Goal: Information Seeking & Learning: Understand process/instructions

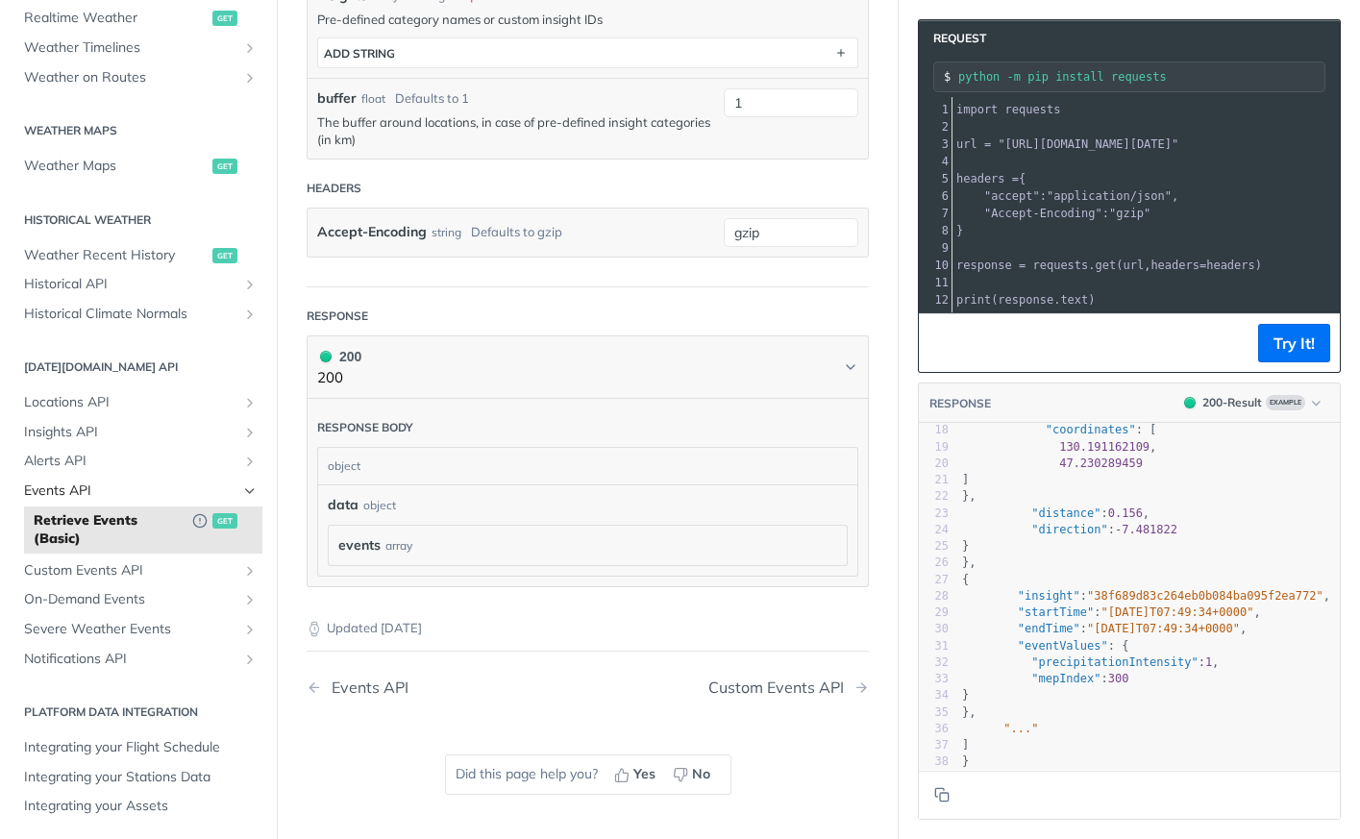
scroll to position [488, 0]
click at [135, 566] on span "Custom Events API" at bounding box center [130, 568] width 213 height 19
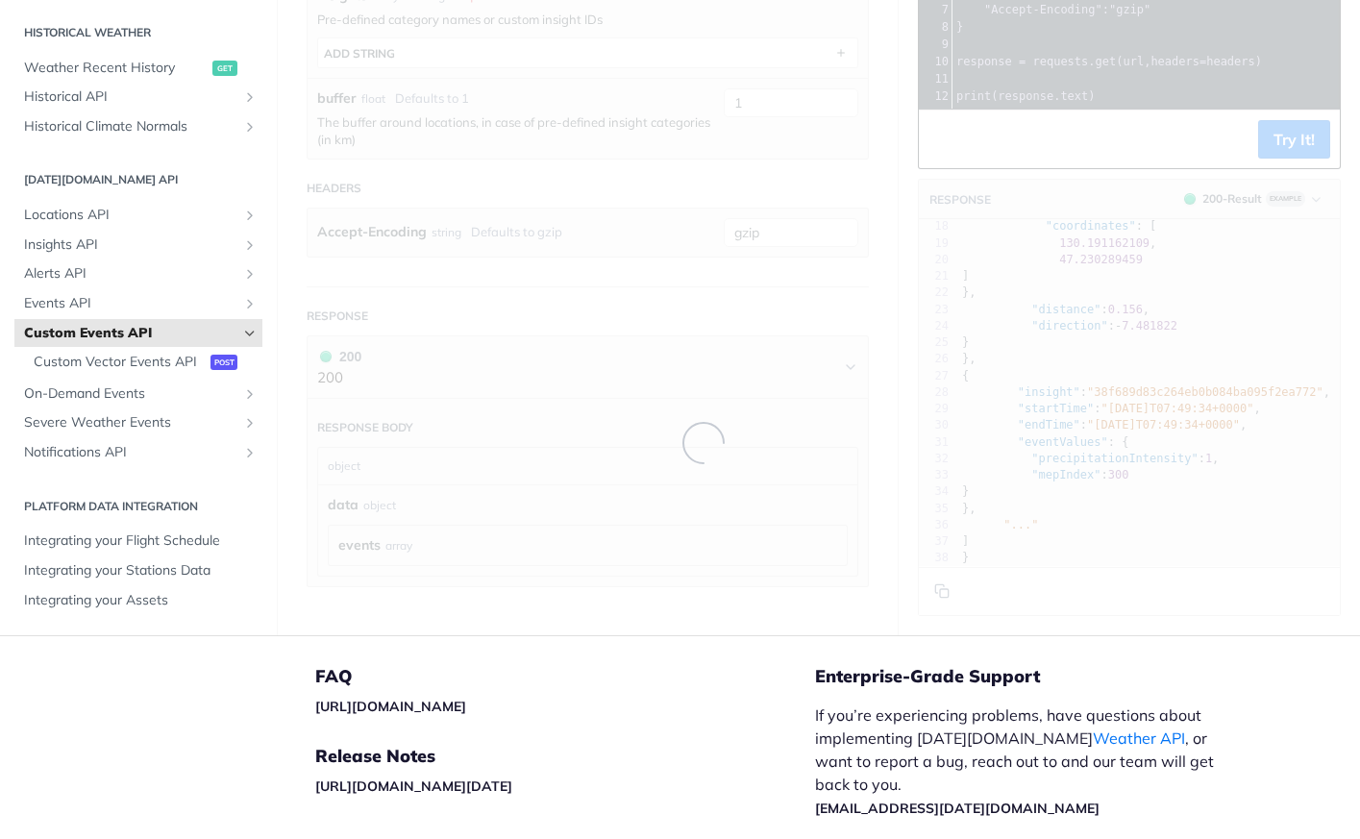
scroll to position [469, 0]
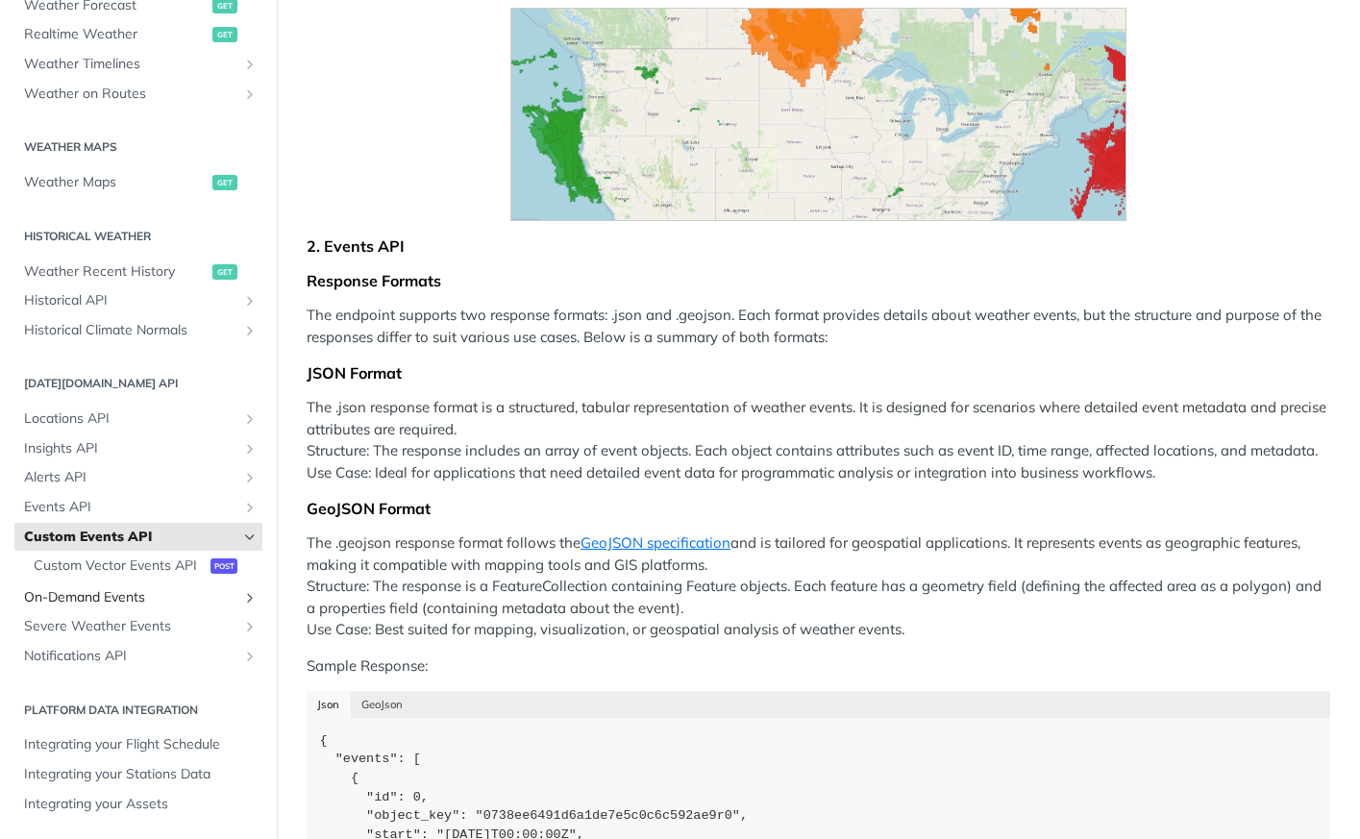
click at [157, 592] on span "On-Demand Events" at bounding box center [130, 597] width 213 height 19
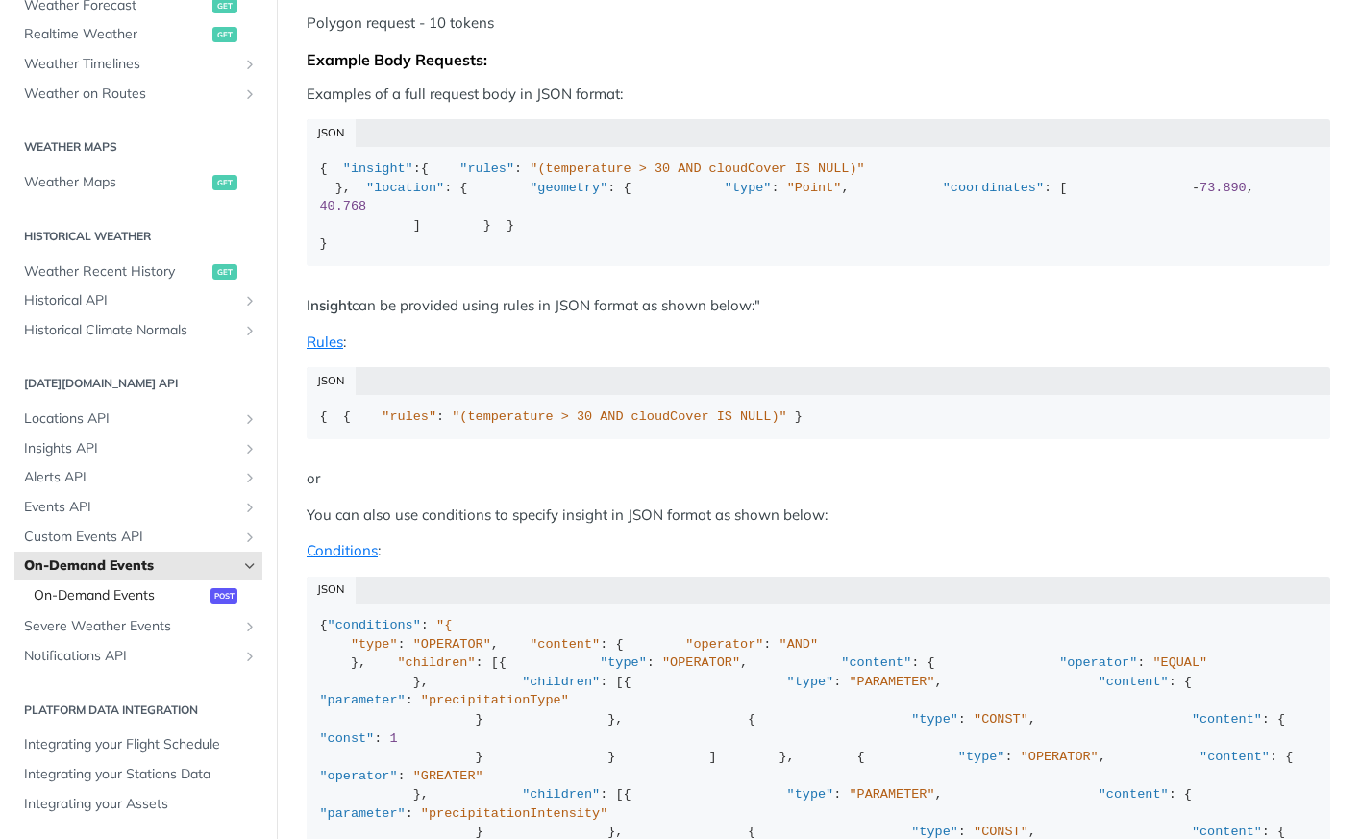
click at [157, 601] on span "On-Demand Events" at bounding box center [120, 595] width 172 height 19
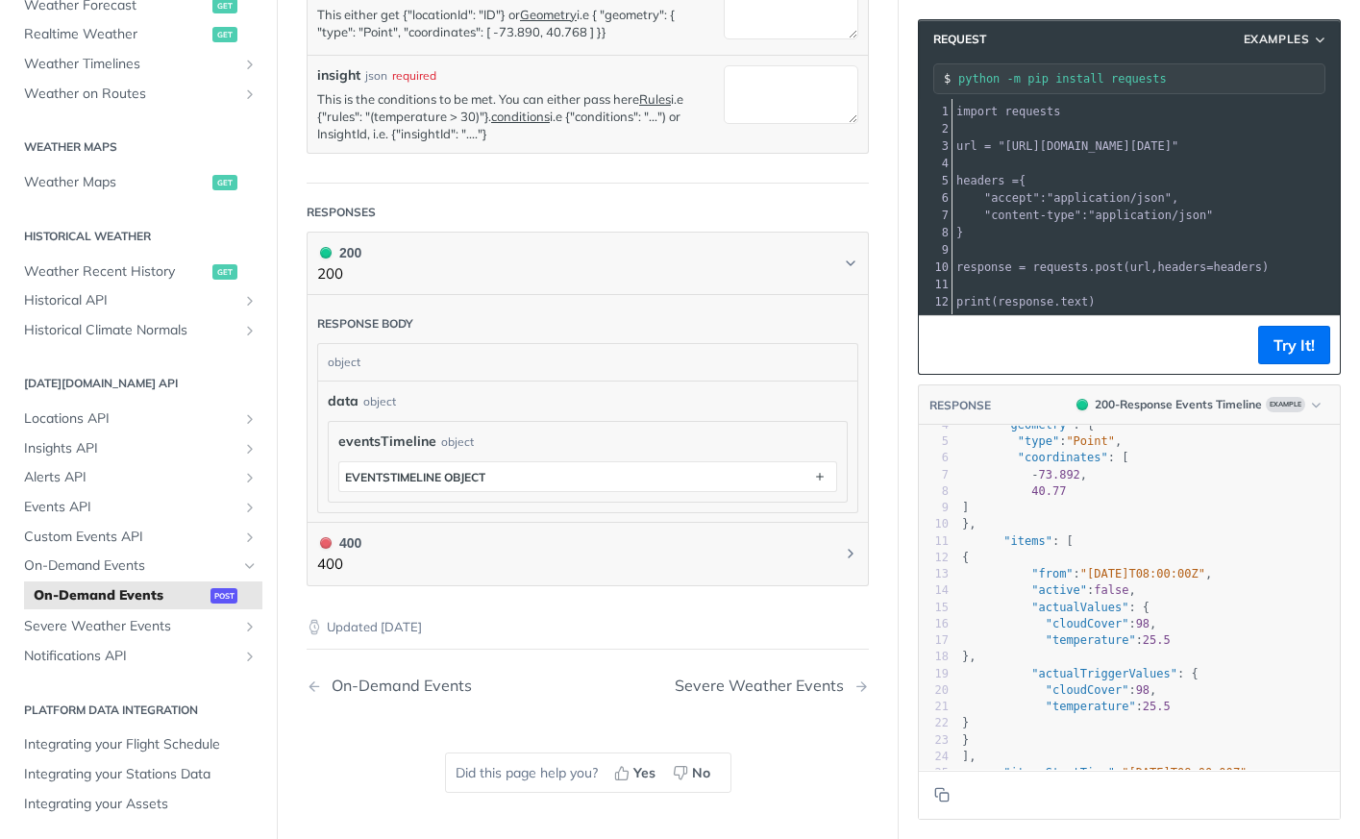
scroll to position [87, 0]
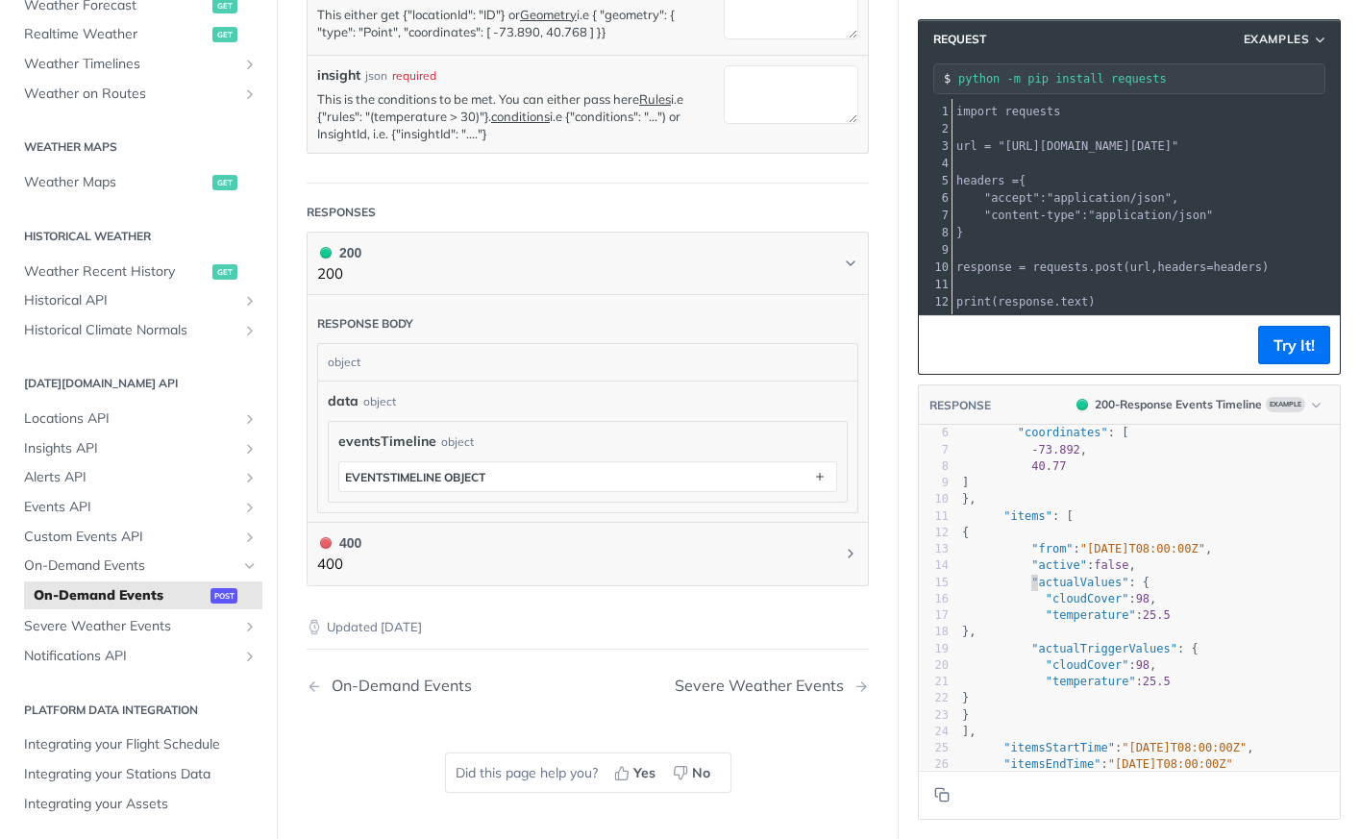
type textarea ""actualValues": { "cloudCover": 98, "temperature": 25.5 },"
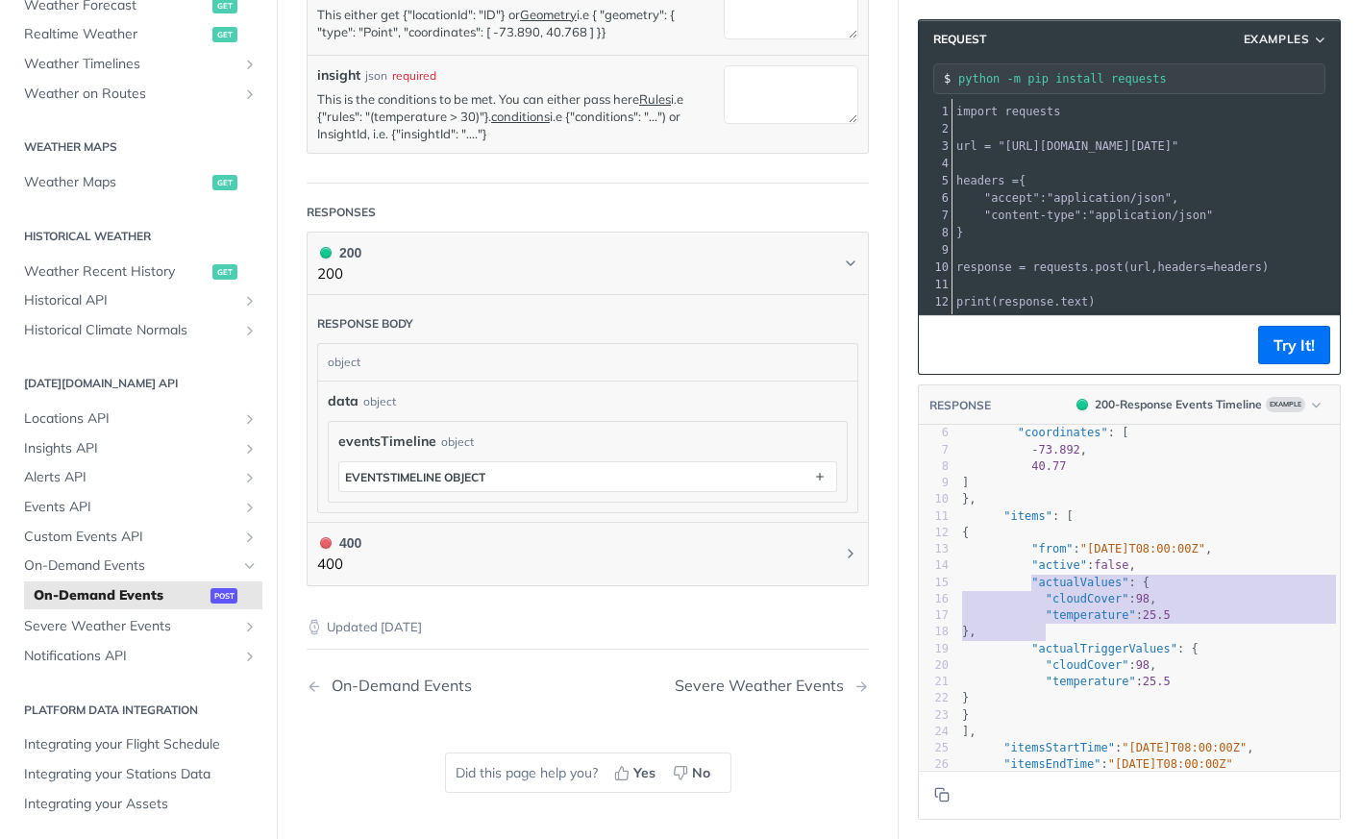
drag, startPoint x: 1031, startPoint y: 578, endPoint x: 1072, endPoint y: 636, distance: 71.0
click at [1072, 636] on div "1 { 2 "data" : { 3 "eventsTimeline" : { 4 "geometry" : { 5 "type" : "Point" , 6…" at bounding box center [1150, 582] width 382 height 481
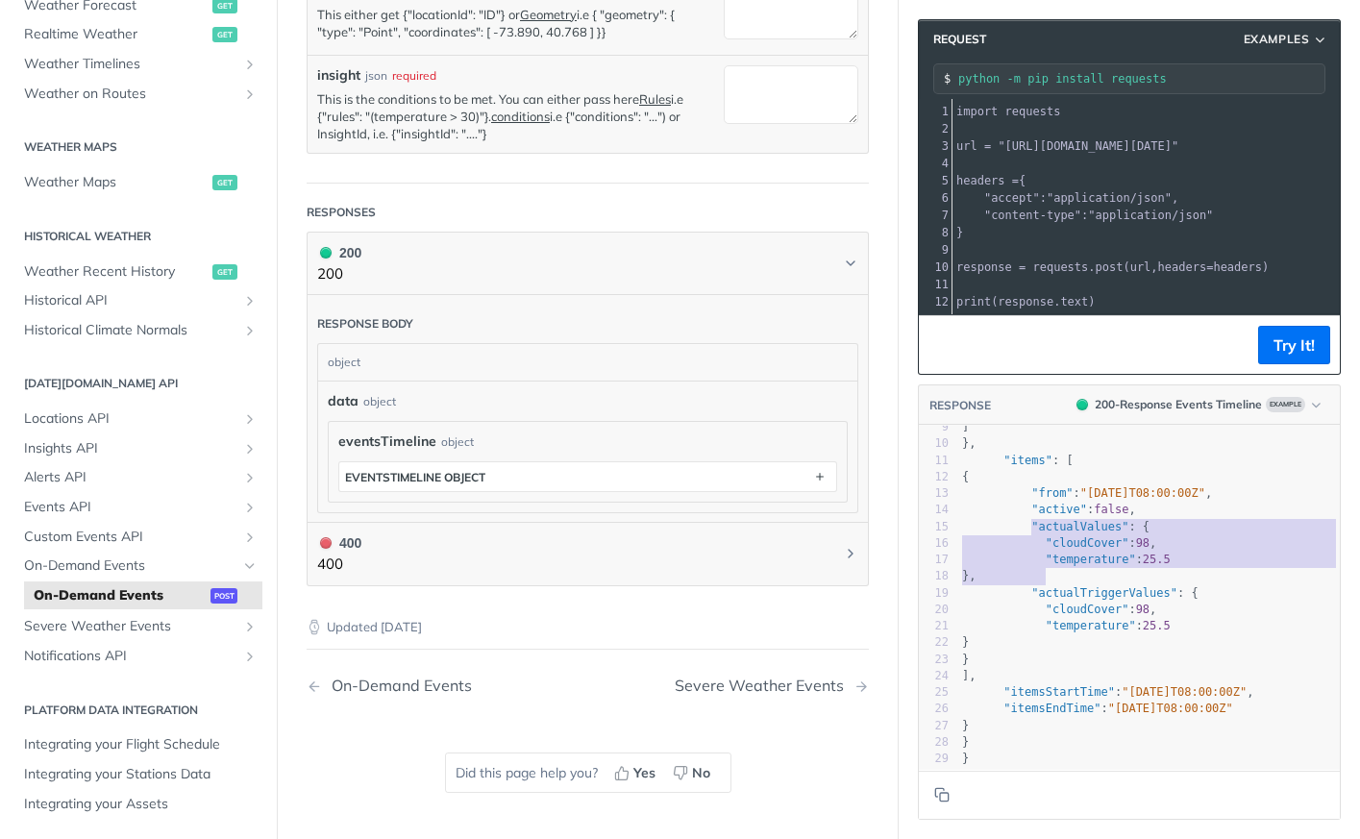
scroll to position [144, 0]
click at [1234, 704] on span ""[DATE]T08:00:00Z"" at bounding box center [1171, 707] width 125 height 13
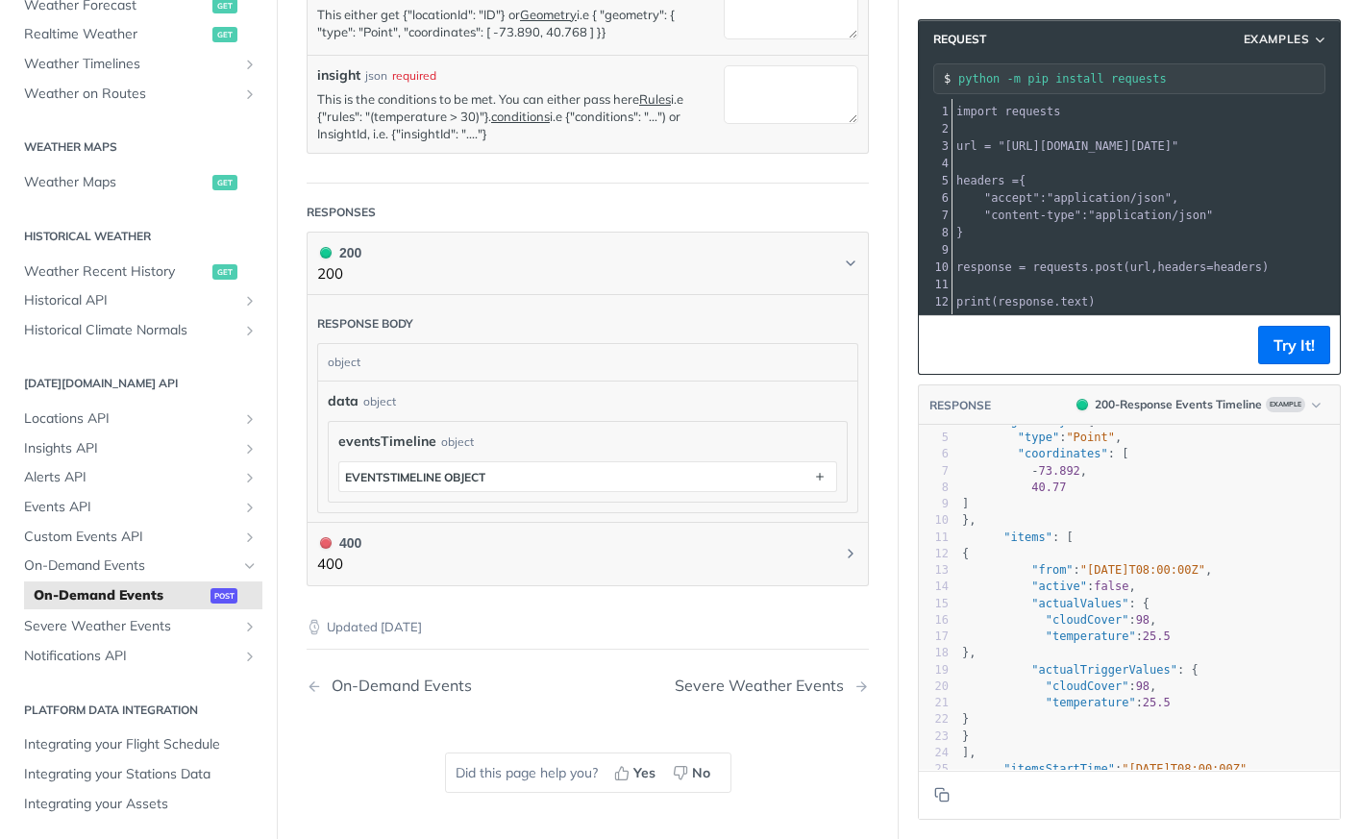
scroll to position [0, 0]
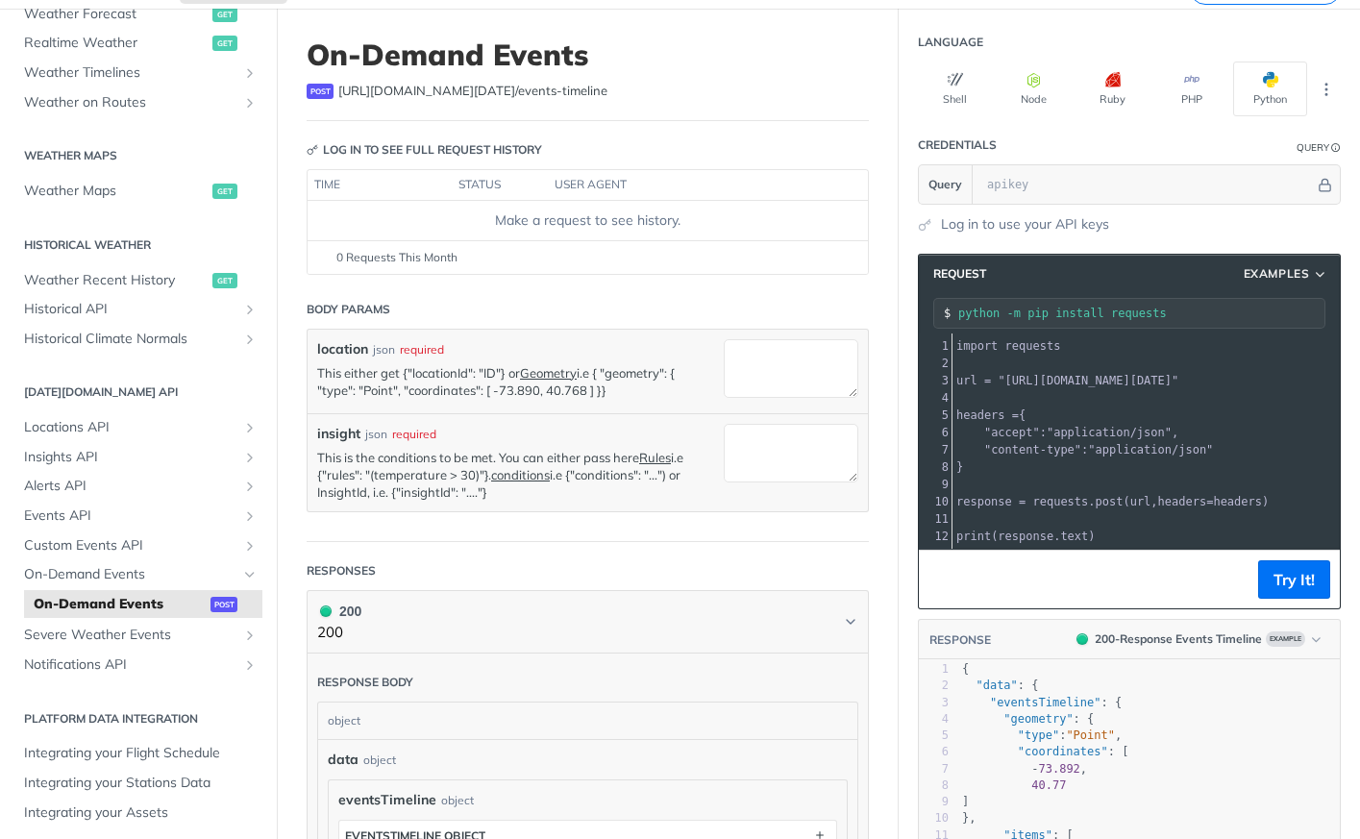
click at [334, 431] on label "insight" at bounding box center [338, 434] width 43 height 20
click at [724, 431] on textarea "insight" at bounding box center [791, 453] width 135 height 59
click at [334, 431] on label "insight" at bounding box center [338, 434] width 43 height 20
click at [724, 431] on textarea "insight" at bounding box center [791, 453] width 135 height 59
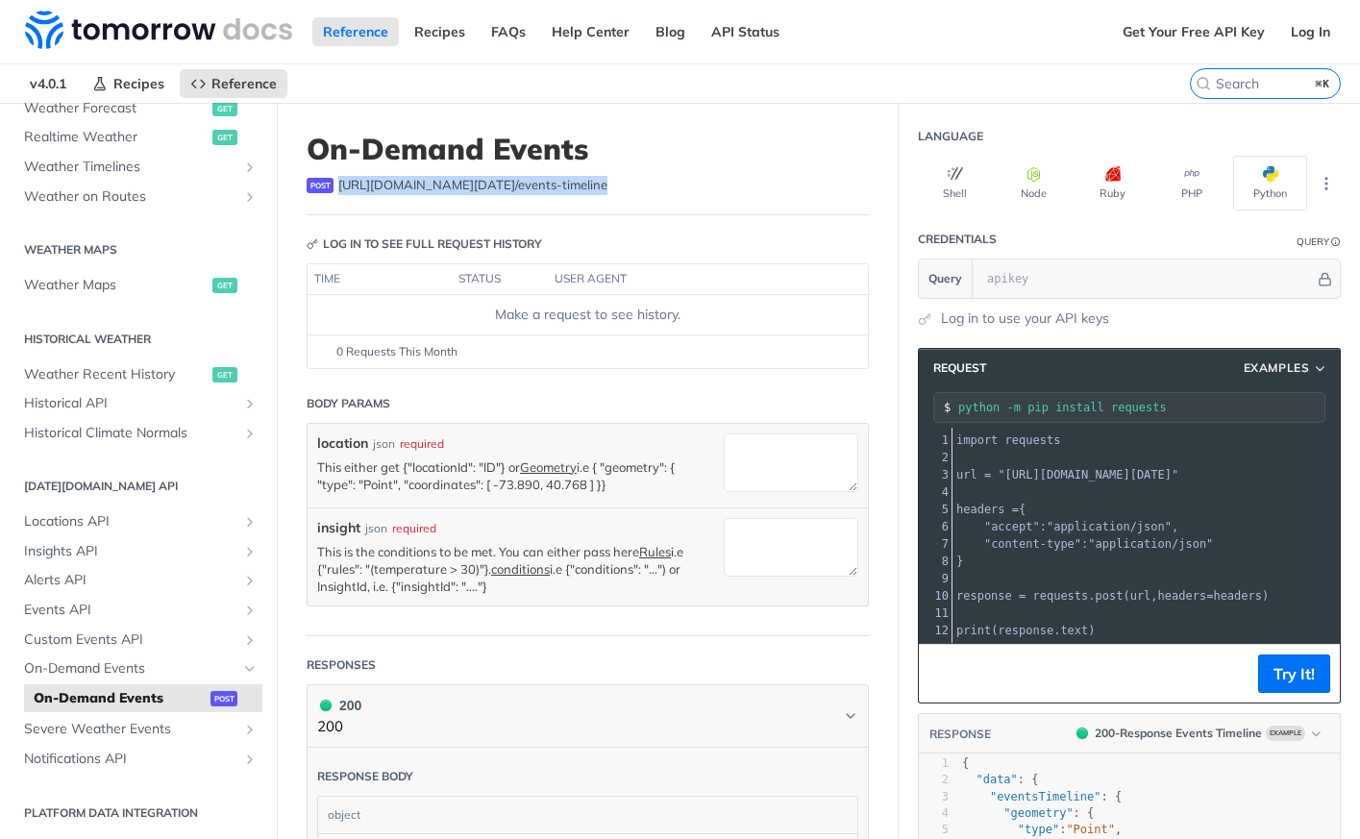
drag, startPoint x: 574, startPoint y: 184, endPoint x: 338, endPoint y: 186, distance: 235.6
click at [338, 186] on span "[URL][DOMAIN_NAME][DATE] /events-timeline" at bounding box center [472, 185] width 269 height 19
click at [95, 604] on span "Events API" at bounding box center [130, 610] width 213 height 19
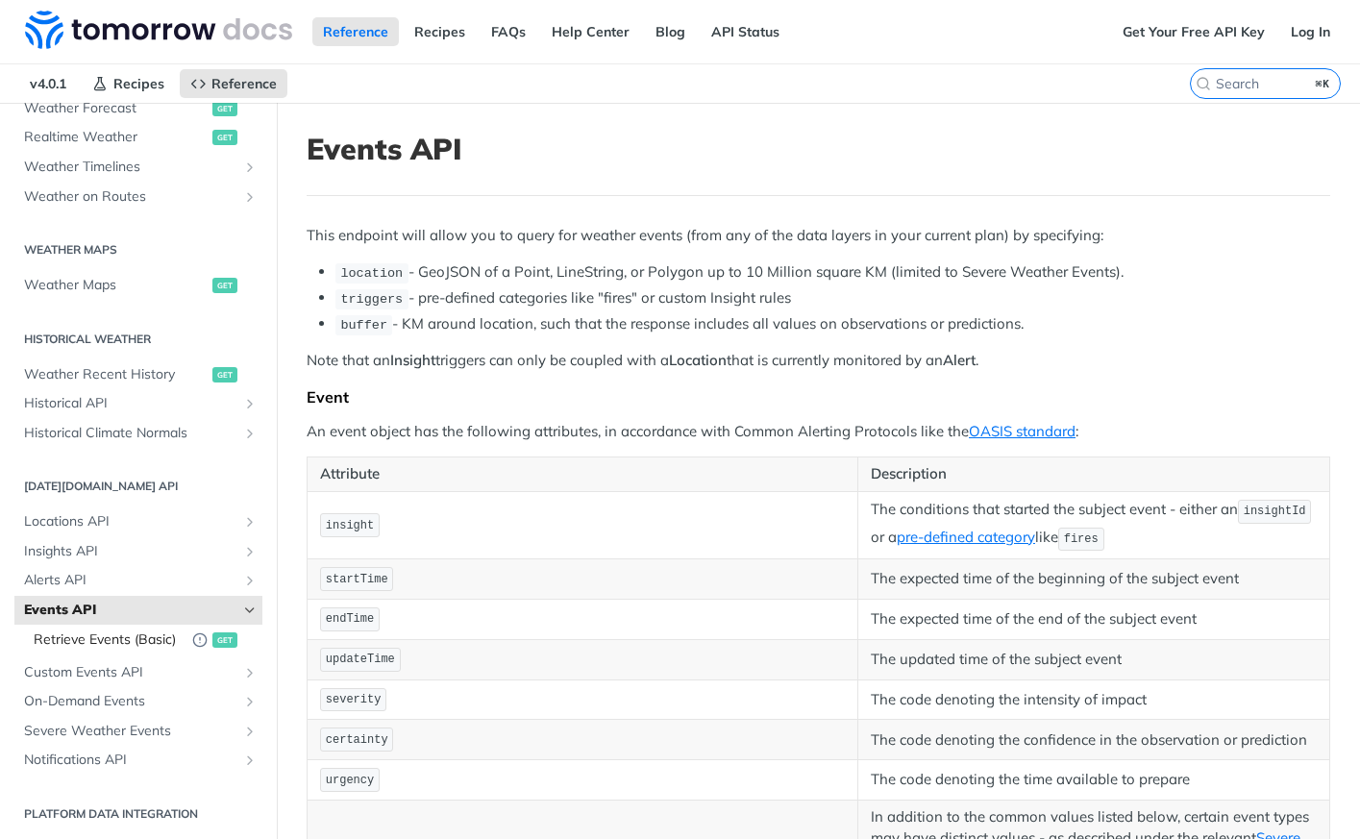
click at [140, 633] on span "Retrieve Events (Basic)" at bounding box center [108, 640] width 149 height 19
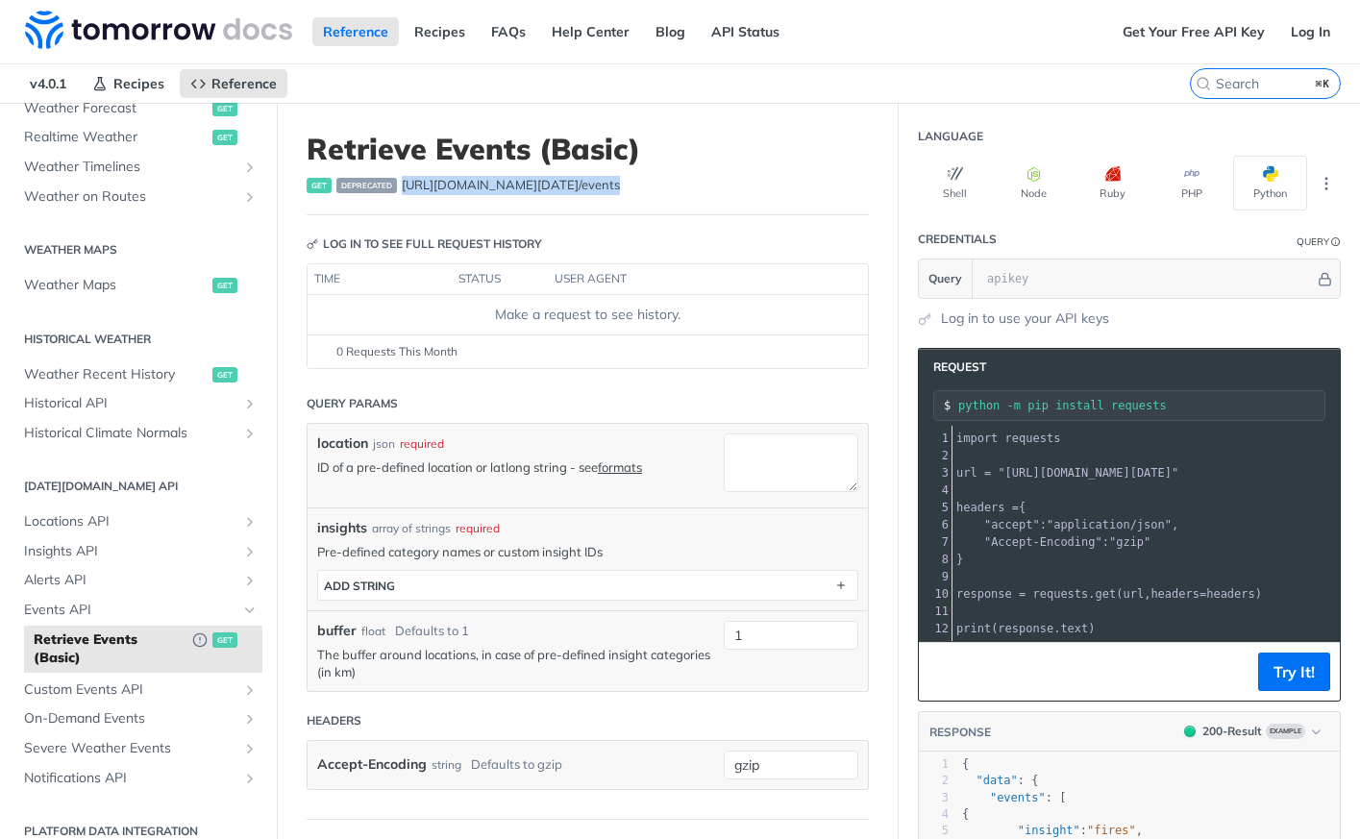
drag, startPoint x: 586, startPoint y: 190, endPoint x: 404, endPoint y: 188, distance: 181.7
click at [404, 188] on span "[URL][DOMAIN_NAME][DATE] /events" at bounding box center [511, 185] width 218 height 19
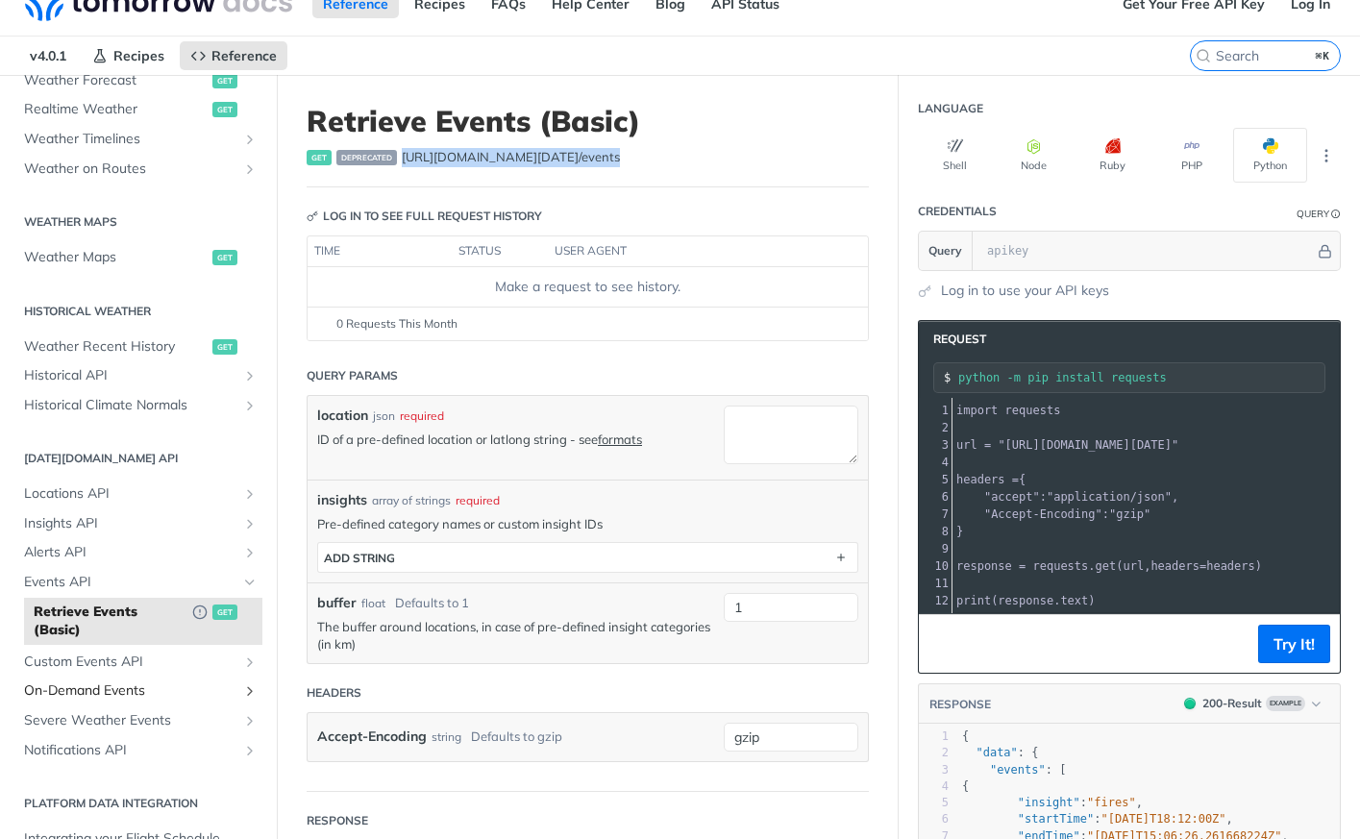
click at [154, 702] on link "On-Demand Events" at bounding box center [138, 691] width 248 height 29
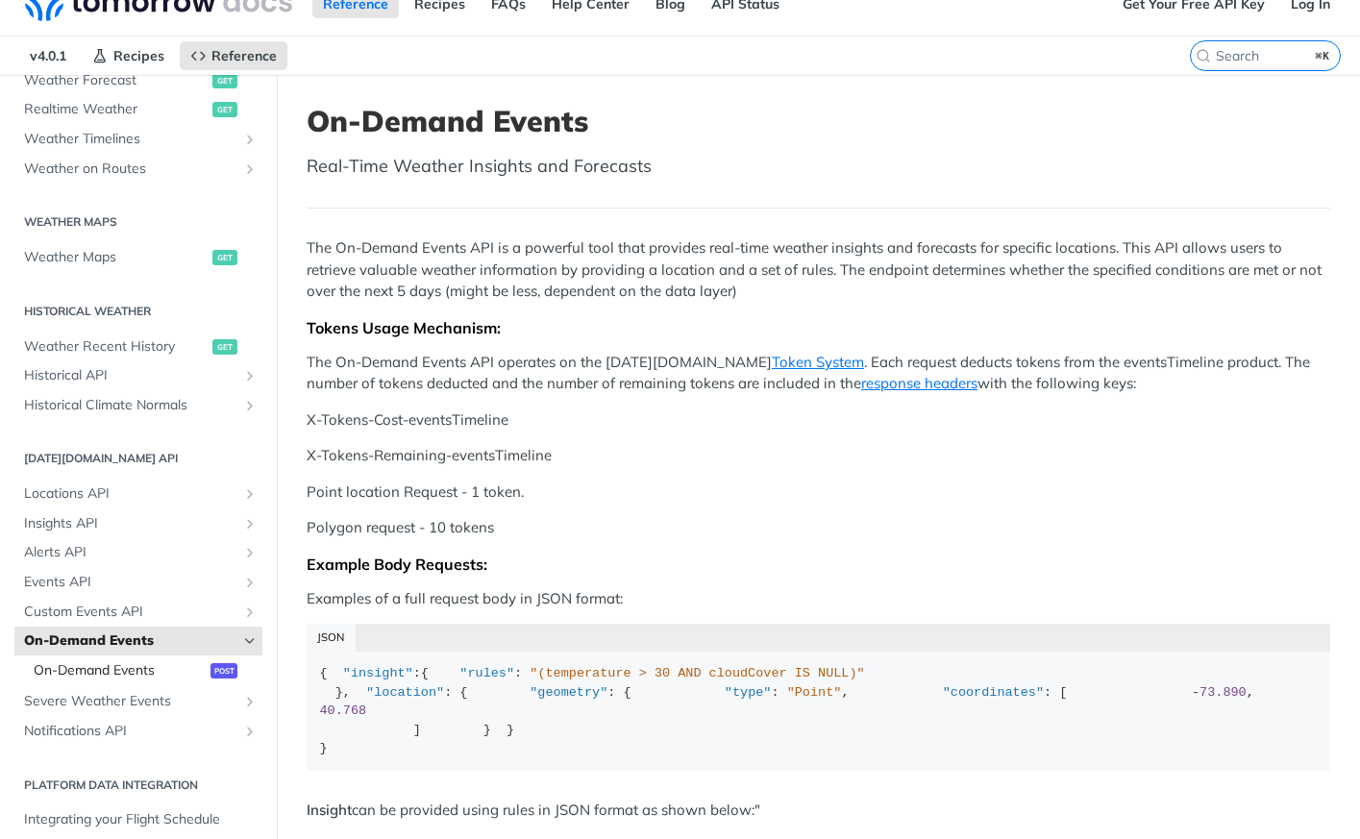
click at [178, 663] on span "On-Demand Events" at bounding box center [120, 670] width 172 height 19
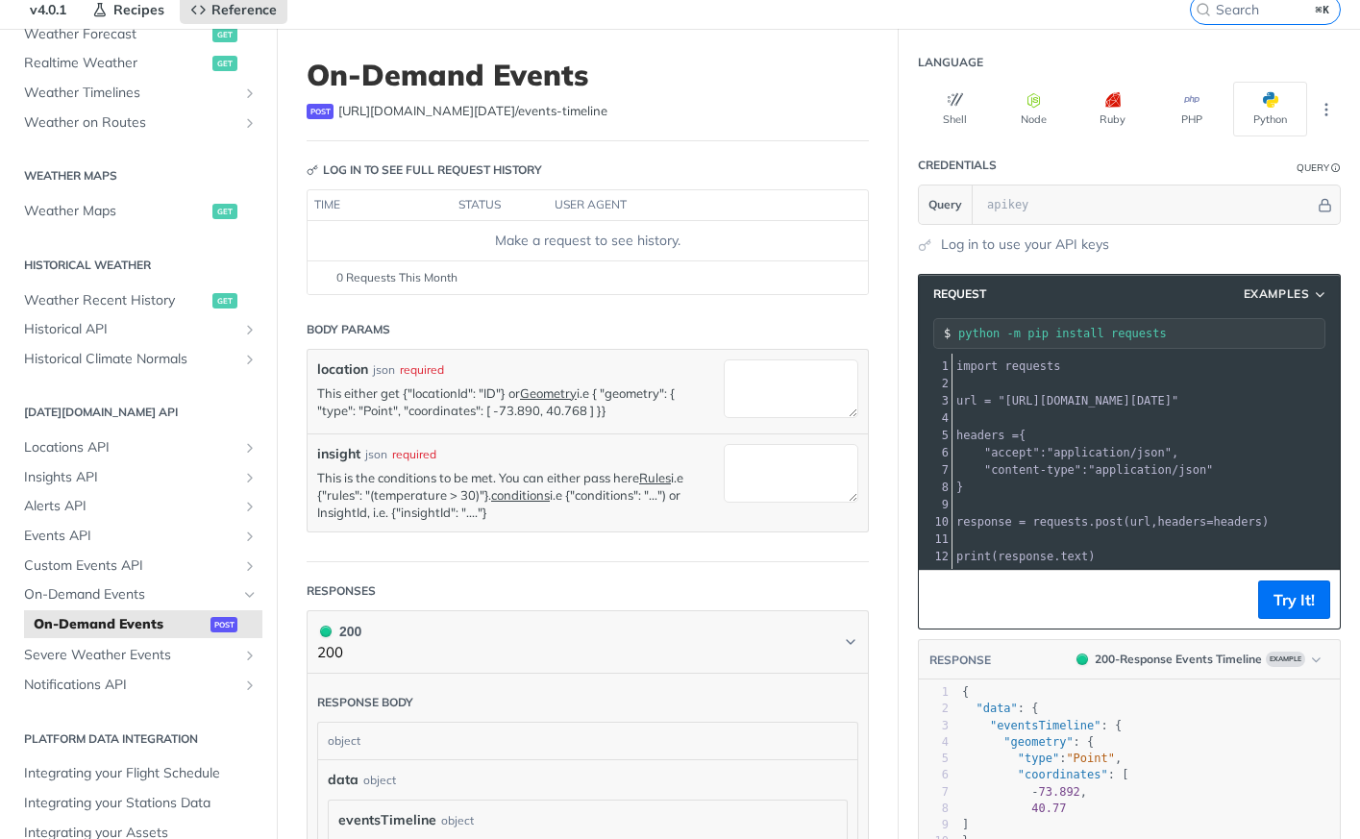
scroll to position [43, 0]
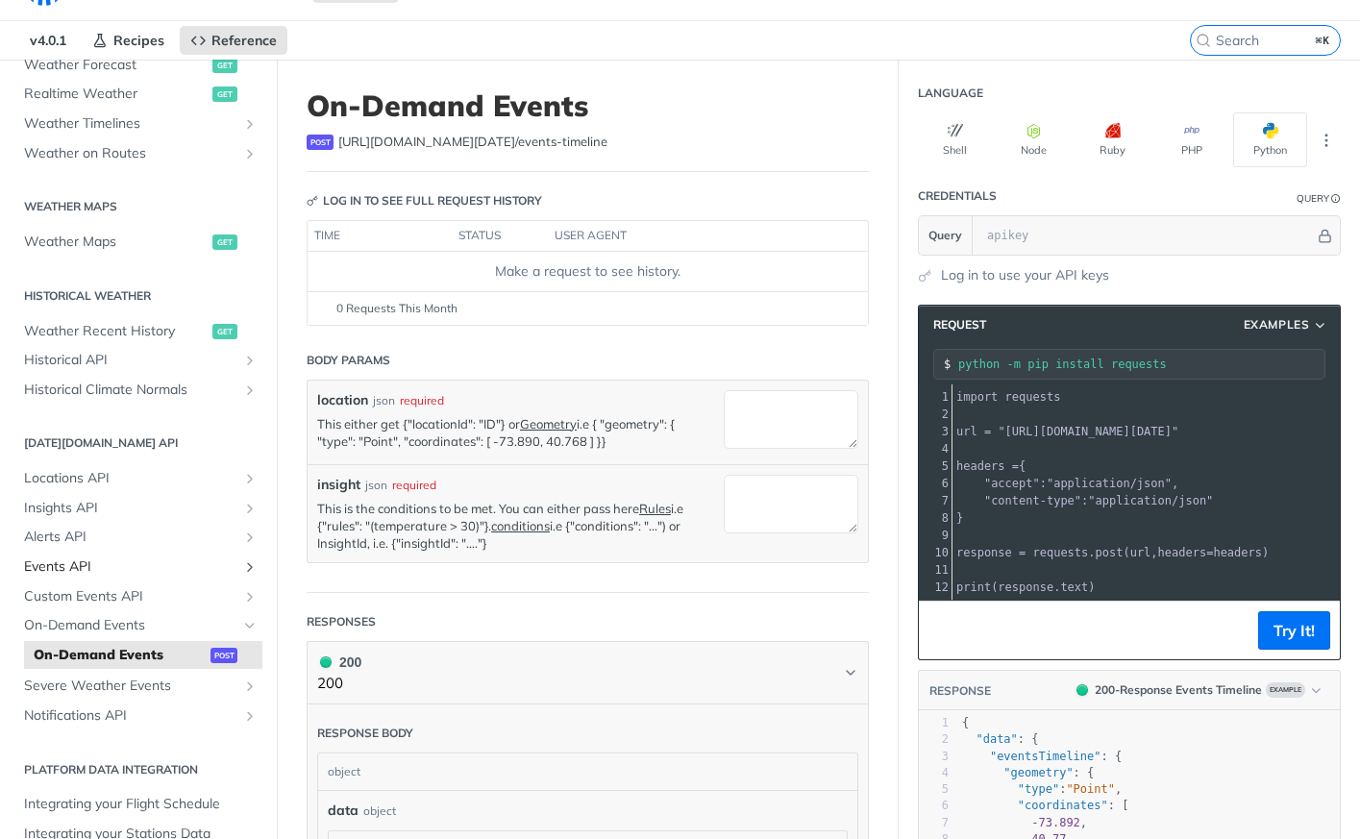
click at [151, 564] on span "Events API" at bounding box center [130, 567] width 213 height 19
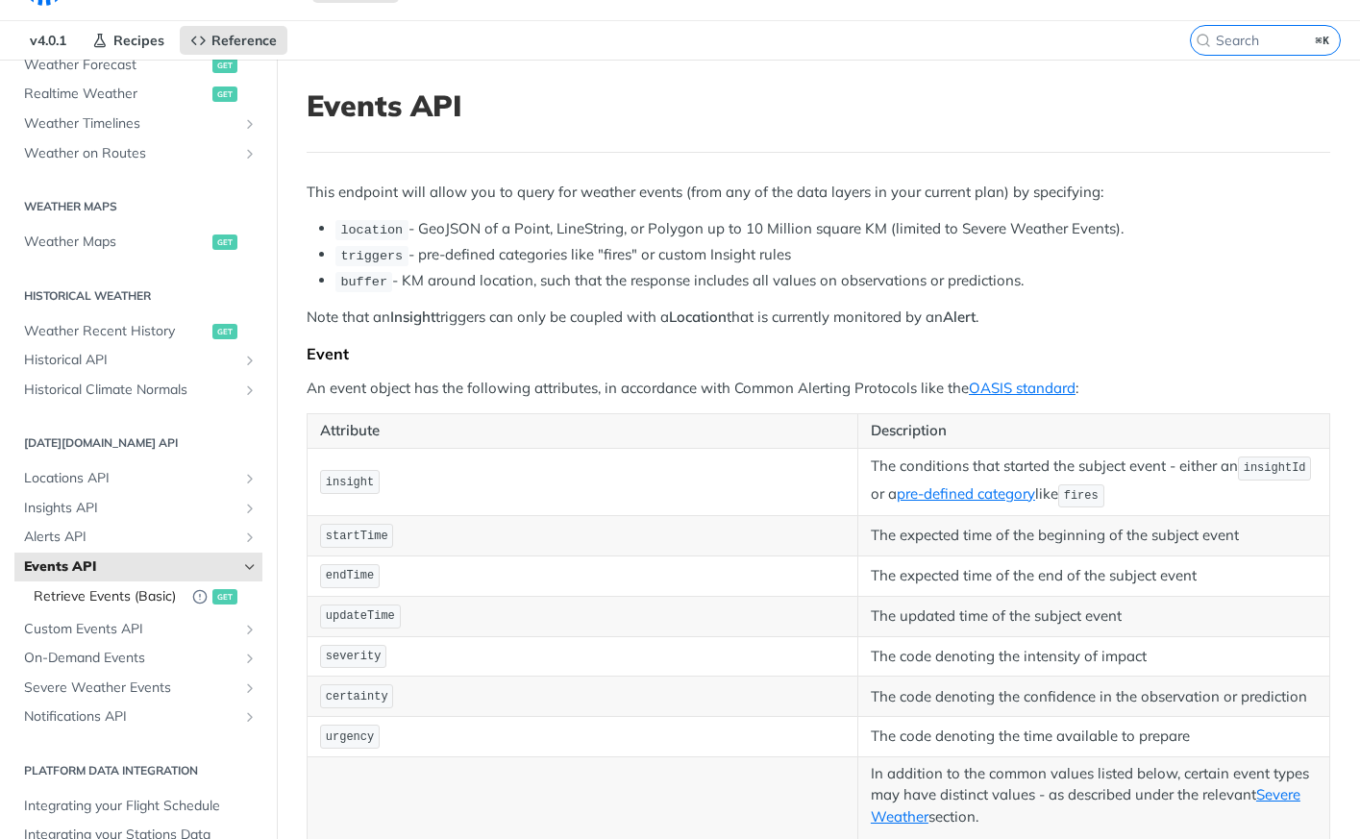
click at [147, 585] on link "Retrieve Events (Basic) get" at bounding box center [143, 598] width 238 height 30
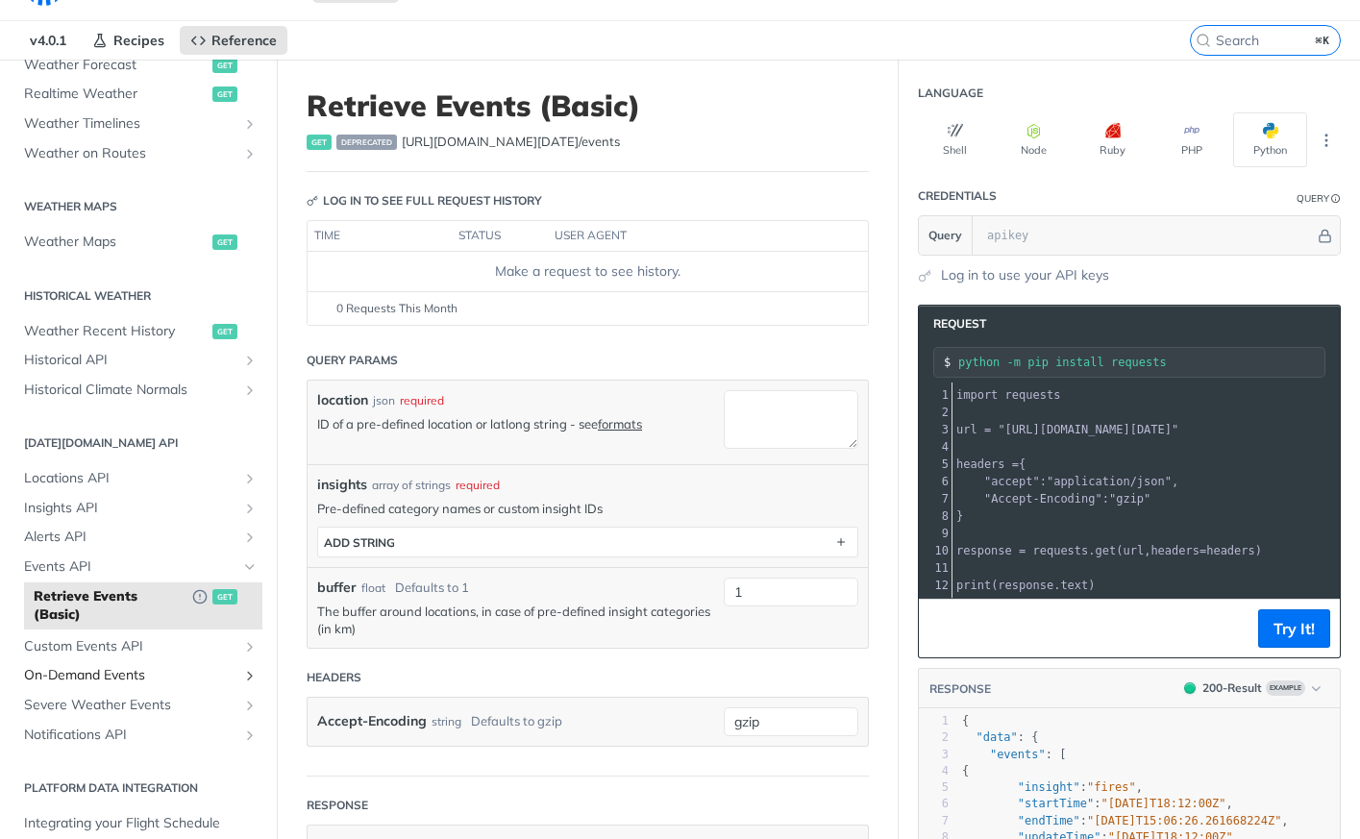
click at [115, 674] on span "On-Demand Events" at bounding box center [130, 675] width 213 height 19
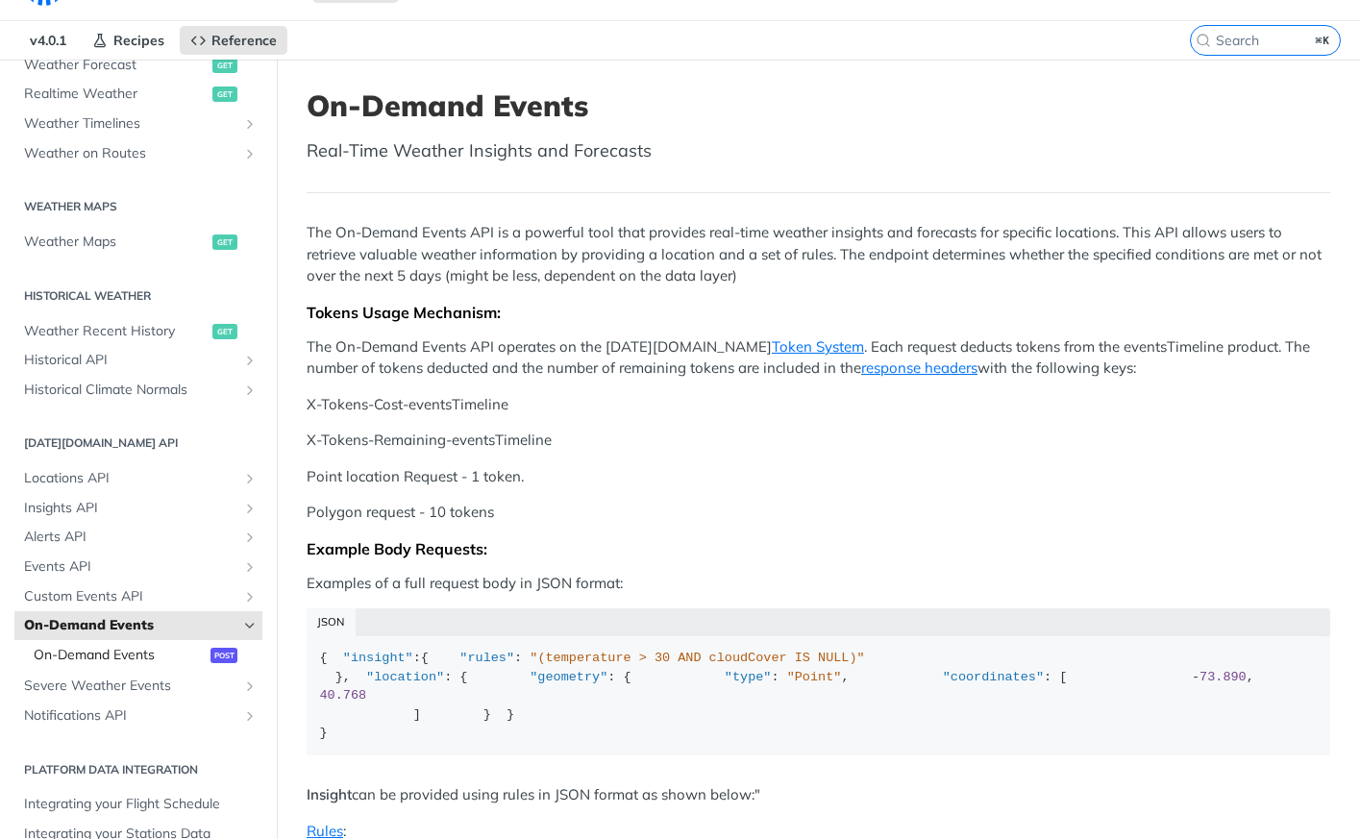
click at [164, 641] on link "On-Demand Events post" at bounding box center [143, 655] width 238 height 29
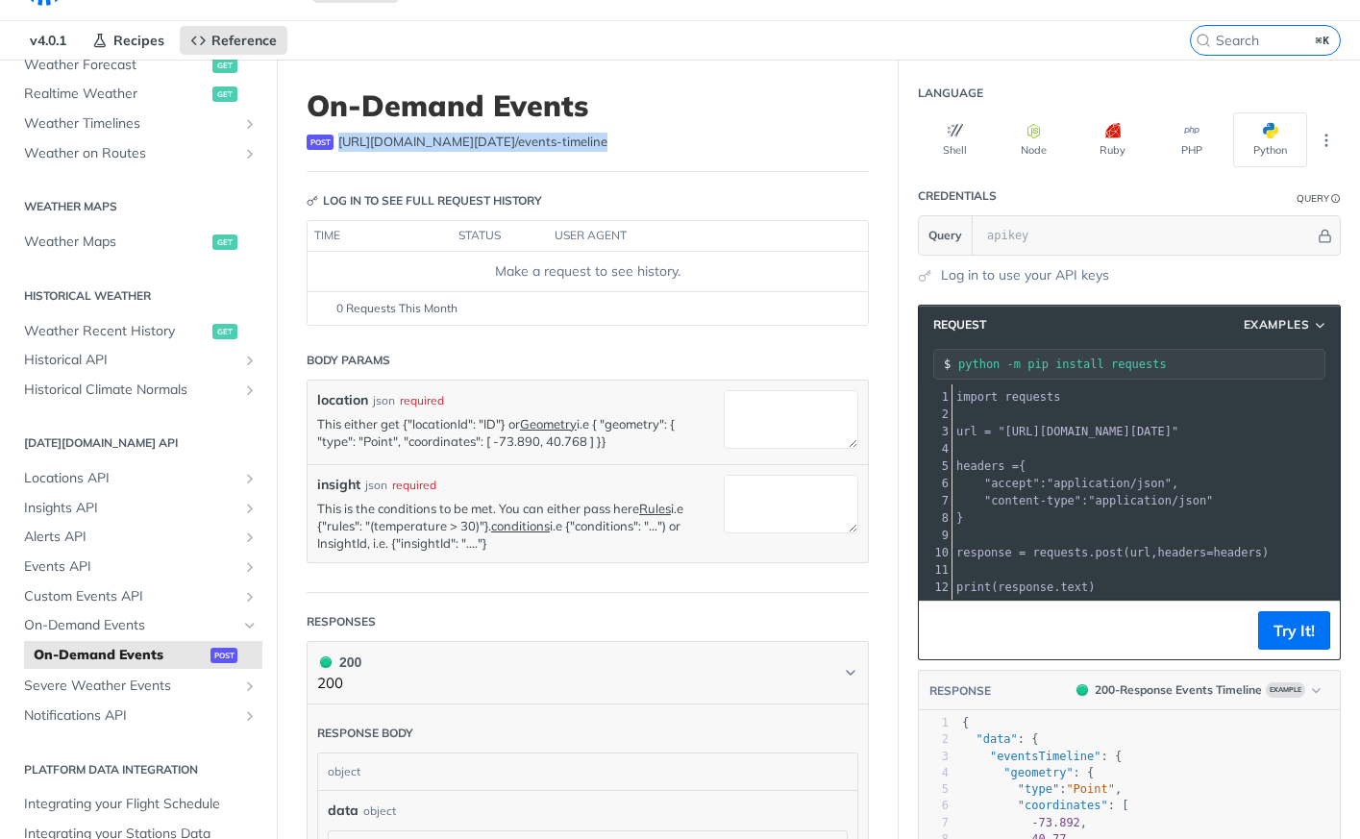
drag, startPoint x: 588, startPoint y: 148, endPoint x: 333, endPoint y: 150, distance: 255.8
click at [333, 150] on div "post [URL][DOMAIN_NAME][DATE] /events-timeline" at bounding box center [588, 142] width 562 height 19
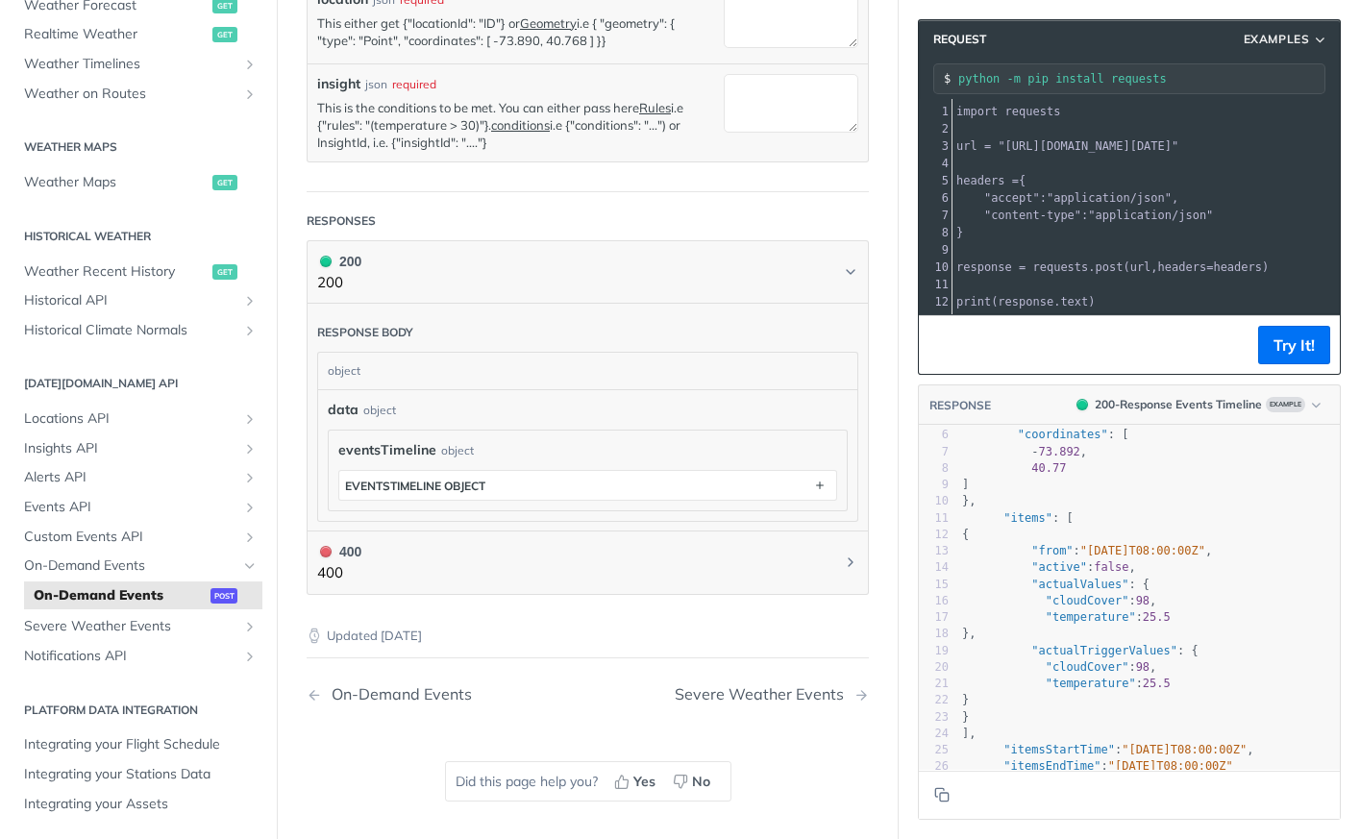
scroll to position [90, 0]
click at [178, 553] on link "On-Demand Events" at bounding box center [138, 566] width 248 height 29
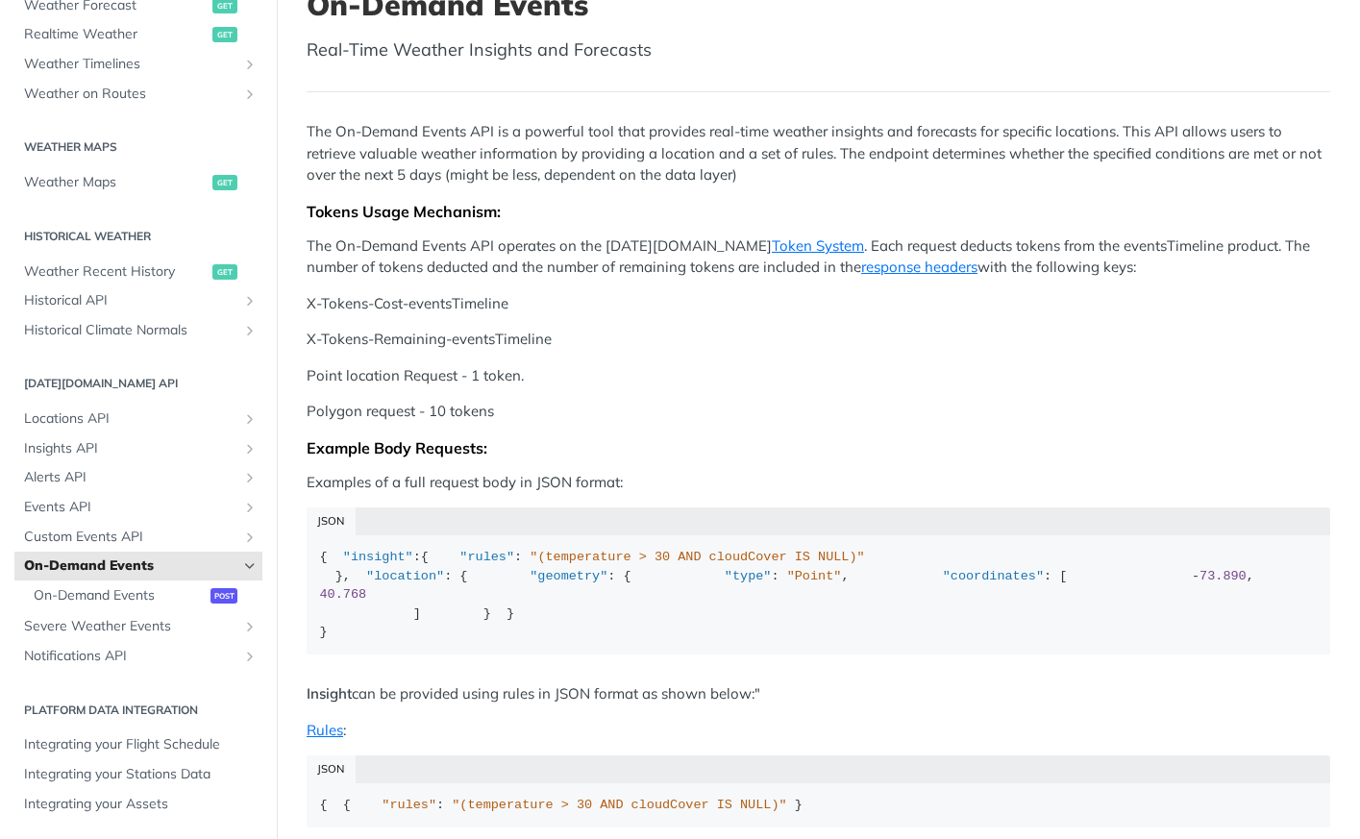
scroll to position [148, 0]
